Goal: Find specific page/section: Find specific page/section

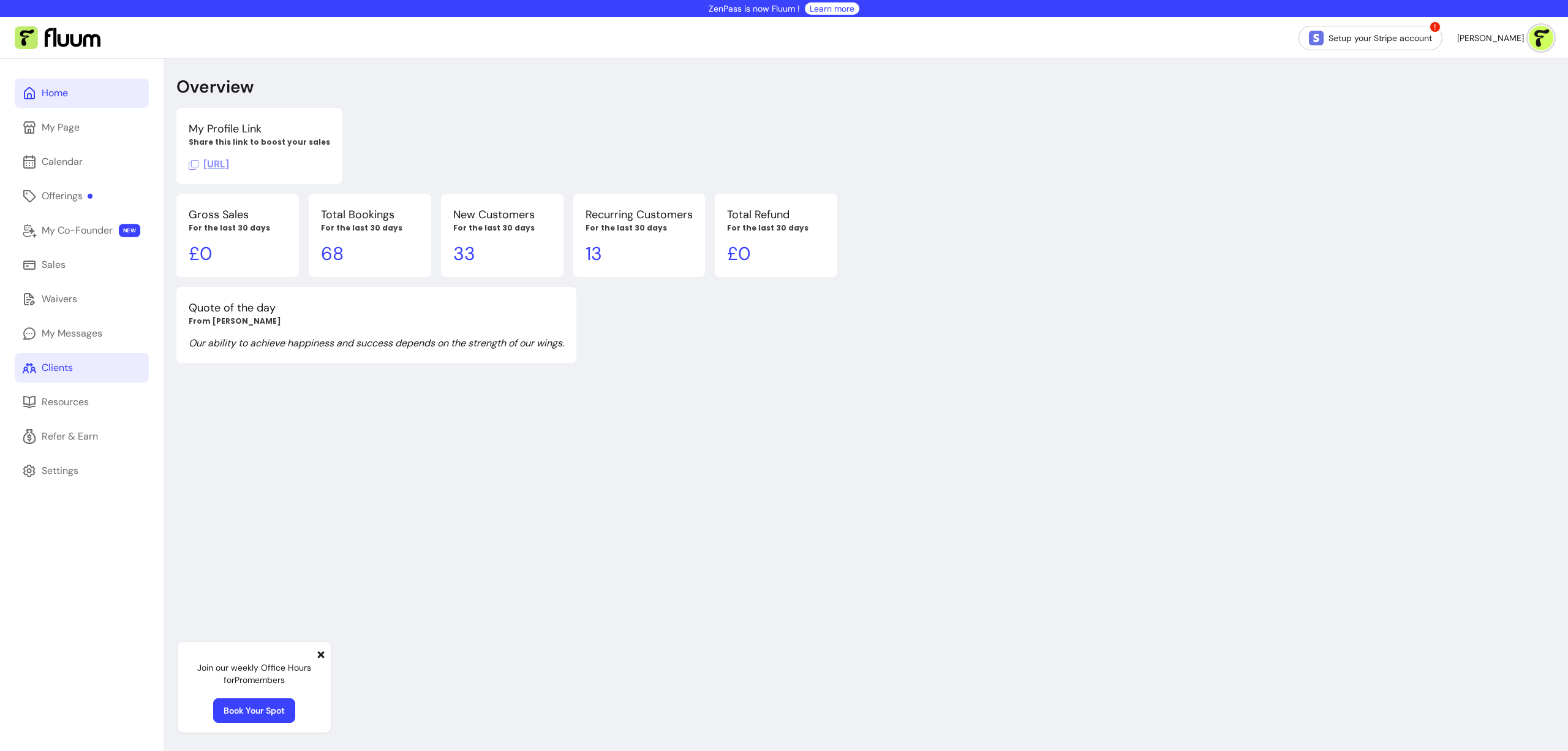
click at [50, 368] on div "Clients" at bounding box center [56, 368] width 31 height 15
